Goal: Information Seeking & Learning: Learn about a topic

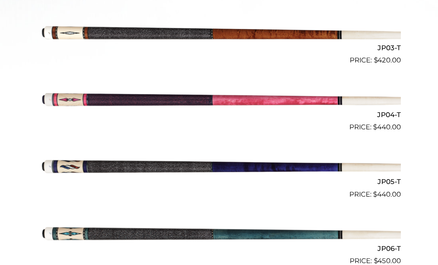
scroll to position [363, 0]
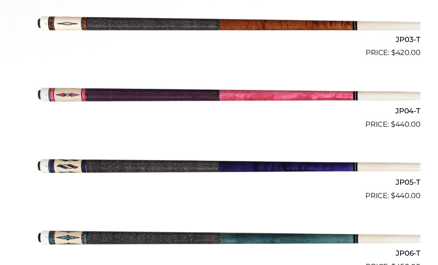
click at [103, 144] on img at bounding box center [218, 153] width 335 height 56
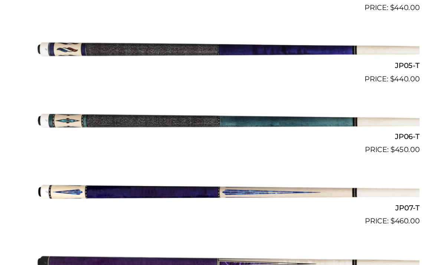
scroll to position [462, 0]
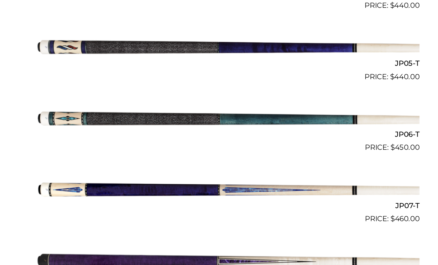
click at [110, 165] on img at bounding box center [218, 178] width 335 height 56
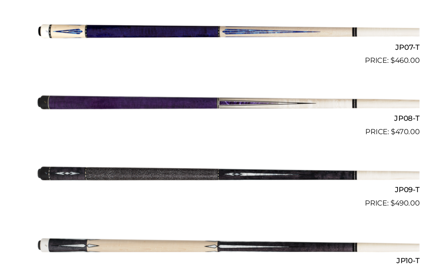
scroll to position [600, 0]
click at [77, 151] on img at bounding box center [218, 164] width 335 height 56
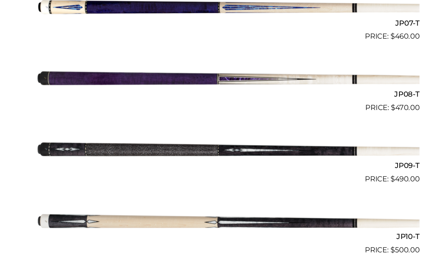
scroll to position [619, 0]
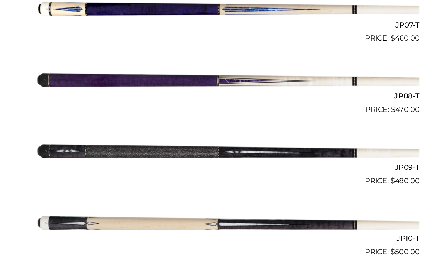
click at [147, 130] on img at bounding box center [218, 144] width 335 height 56
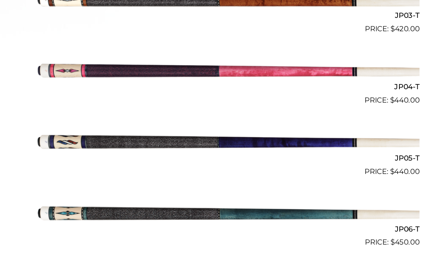
scroll to position [393, 0]
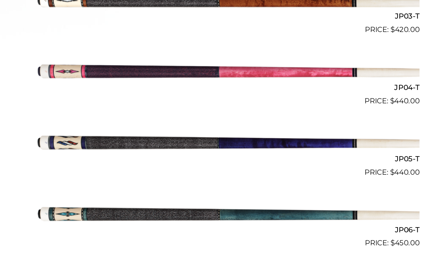
click at [127, 122] on img at bounding box center [218, 124] width 335 height 56
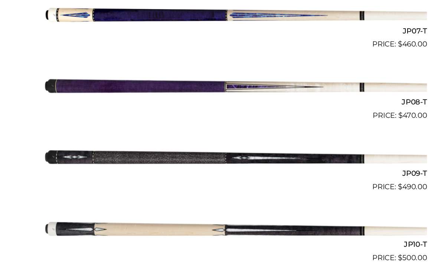
scroll to position [614, 0]
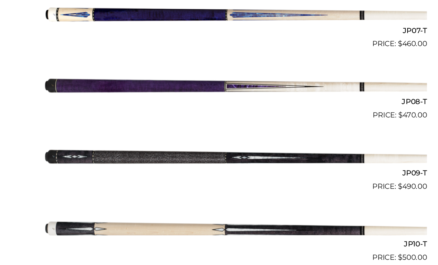
click at [175, 136] on img at bounding box center [218, 150] width 335 height 56
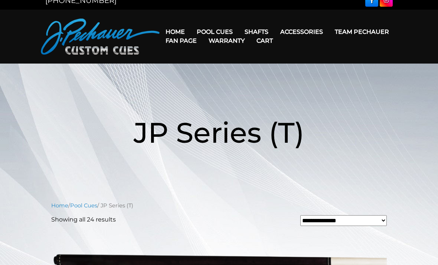
scroll to position [0, 0]
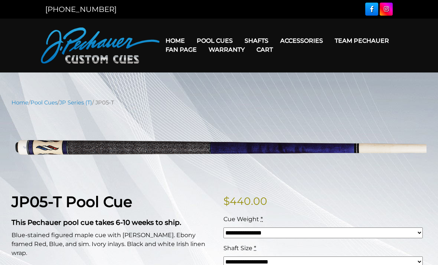
scroll to position [11, 0]
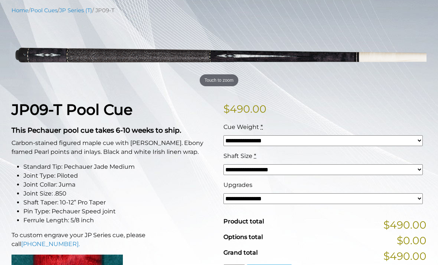
scroll to position [84, 0]
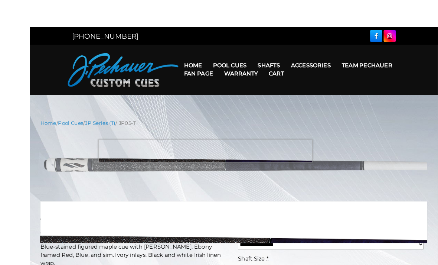
scroll to position [20, 0]
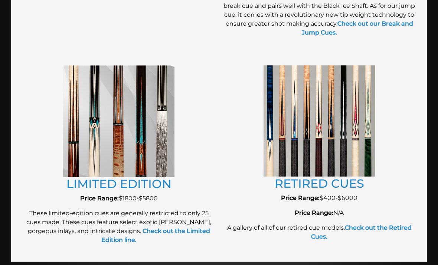
scroll to position [796, 0]
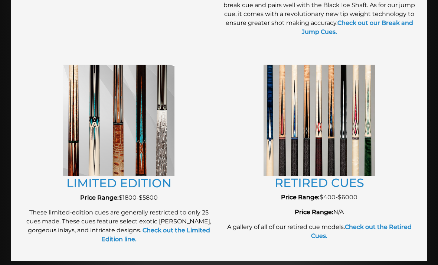
click at [310, 155] on img at bounding box center [318, 120] width 111 height 111
click at [364, 229] on strong "Check out the Retired Cues." at bounding box center [361, 231] width 101 height 16
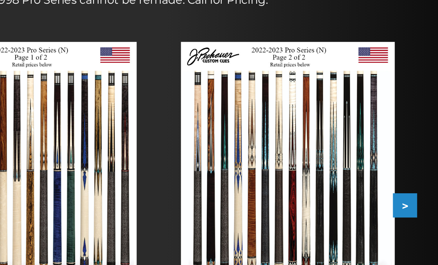
scroll to position [70, 0]
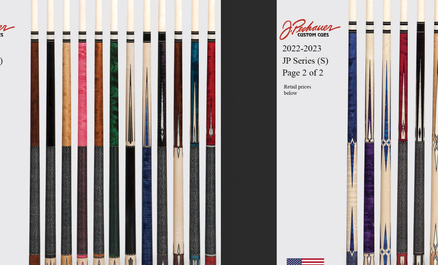
click at [68, 89] on img at bounding box center [80, 161] width 115 height 145
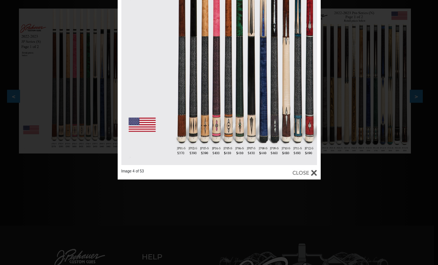
scroll to position [151, 4]
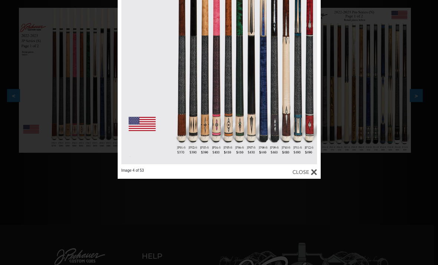
click at [310, 171] on div at bounding box center [304, 172] width 24 height 8
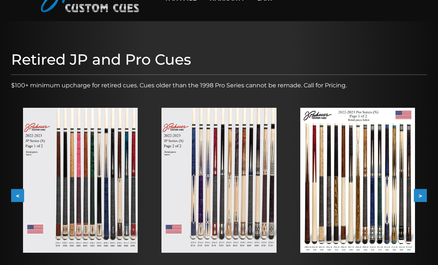
scroll to position [51, 0]
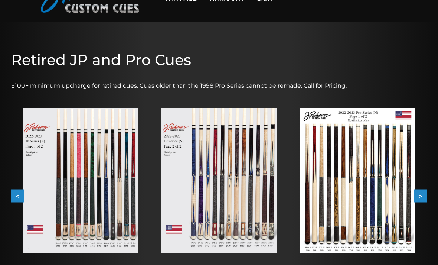
click at [34, 65] on h1 "Retired JP and Pro Cues" at bounding box center [219, 60] width 416 height 18
click at [30, 63] on h1 "Retired JP and Pro Cues" at bounding box center [219, 60] width 416 height 18
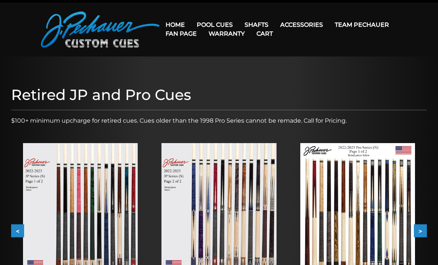
scroll to position [19, 0]
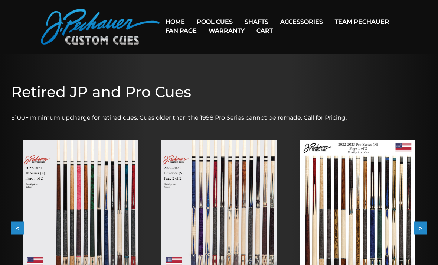
click at [55, 92] on h1 "Retired JP and Pro Cues" at bounding box center [219, 92] width 416 height 18
click at [106, 98] on h1 "Retired JP and Pro Cues" at bounding box center [219, 92] width 416 height 18
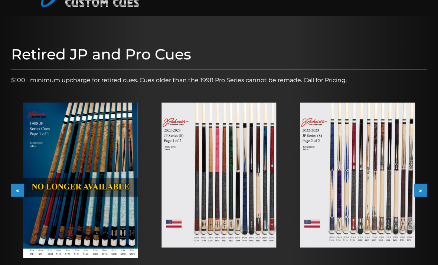
scroll to position [0, 0]
